Goal: Share content: Share content

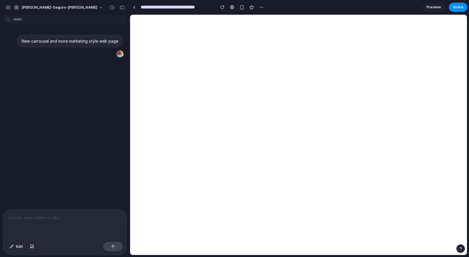
click at [98, 98] on div "New carrousel and more marketing style web page" at bounding box center [63, 113] width 126 height 192
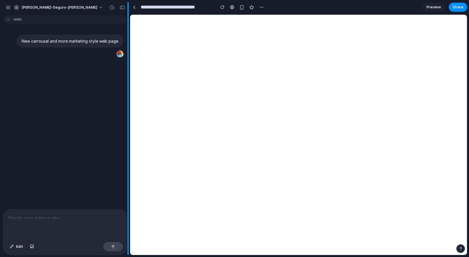
drag, startPoint x: 70, startPoint y: 224, endPoint x: 128, endPoint y: 190, distance: 67.0
click at [70, 224] on div at bounding box center [64, 224] width 123 height 31
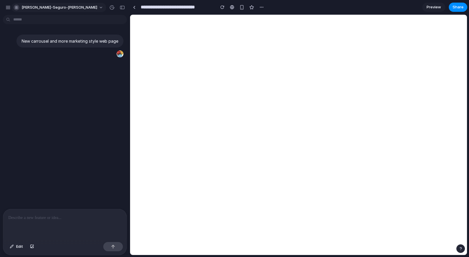
click at [23, 7] on span "[PERSON_NAME]-seguro-[PERSON_NAME]" at bounding box center [60, 8] width 76 height 6
click at [136, 7] on div "Settings Invite members Change theme Sign out" at bounding box center [234, 128] width 469 height 257
click at [136, 7] on link at bounding box center [134, 7] width 9 height 9
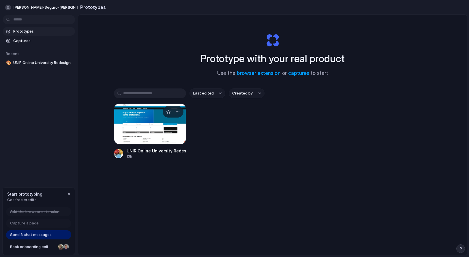
click at [147, 120] on div at bounding box center [150, 124] width 72 height 41
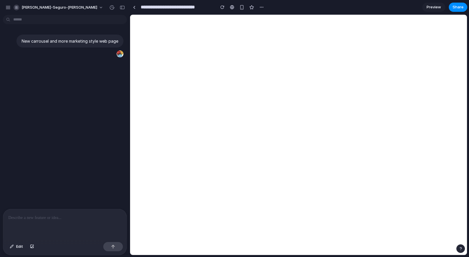
click at [38, 226] on div at bounding box center [64, 224] width 123 height 31
type input "**********"
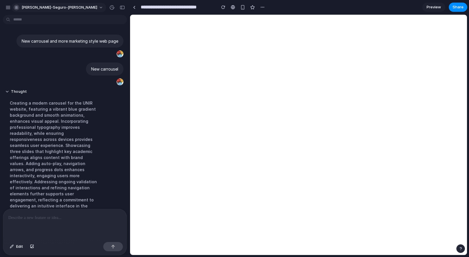
click at [33, 8] on span "[PERSON_NAME]-seguro-[PERSON_NAME]" at bounding box center [60, 8] width 76 height 6
click at [153, 6] on div "Settings Invite members Change theme Sign out" at bounding box center [234, 128] width 469 height 257
click at [135, 8] on div at bounding box center [134, 7] width 3 height 3
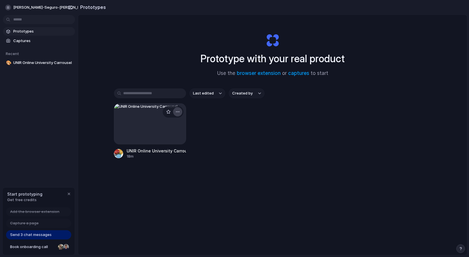
click at [177, 114] on div "button" at bounding box center [177, 112] width 5 height 5
click at [155, 150] on span "Delete" at bounding box center [155, 153] width 12 height 6
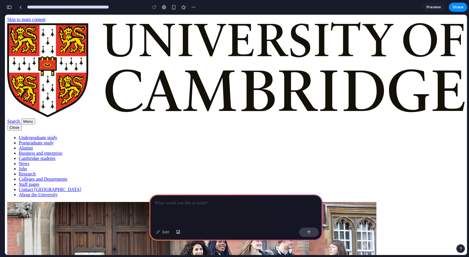
click at [215, 208] on div at bounding box center [235, 210] width 173 height 31
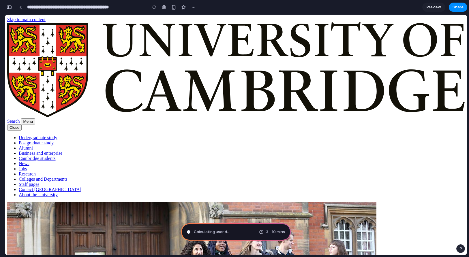
type input "**********"
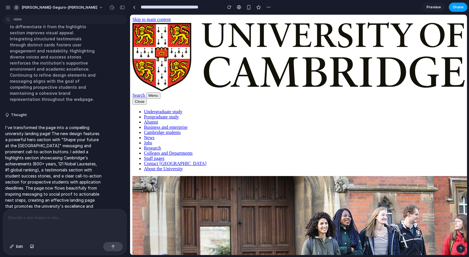
click at [458, 9] on span "Share" at bounding box center [457, 7] width 11 height 6
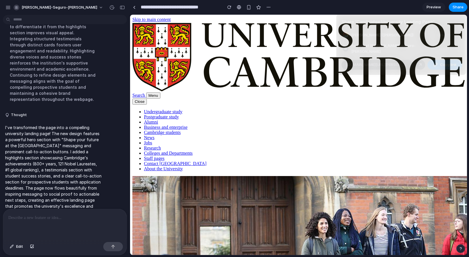
click at [458, 97] on div "Share ' Cambridge University Landing Page ' Samuel Seguro (Sam) Creator Anyone …" at bounding box center [234, 128] width 469 height 257
